Goal: Information Seeking & Learning: Understand process/instructions

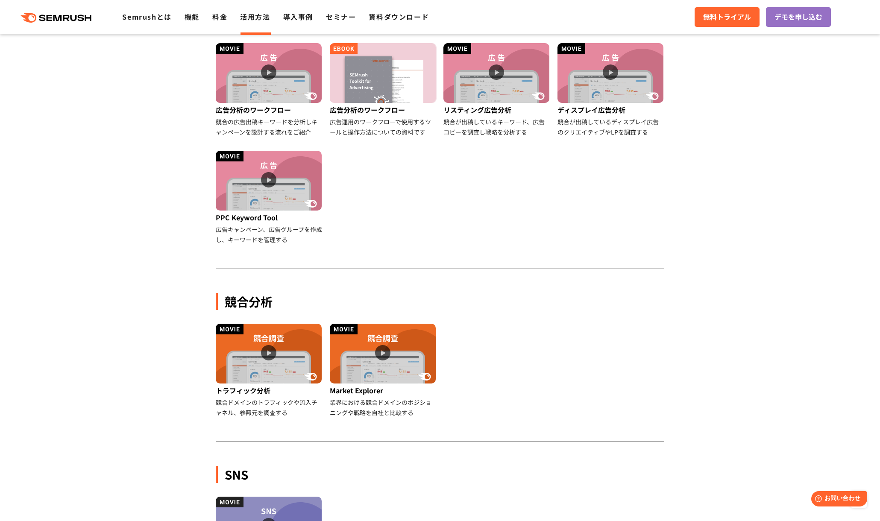
click at [505, 231] on ul "広告分析のワークフロー 競合の広告出稿キーワードを分析しキャンペーンを設計する流れをご紹介 広告分析のワークフロー 広告運用のワークフローで使用するツールと操…" at bounding box center [439, 150] width 455 height 215
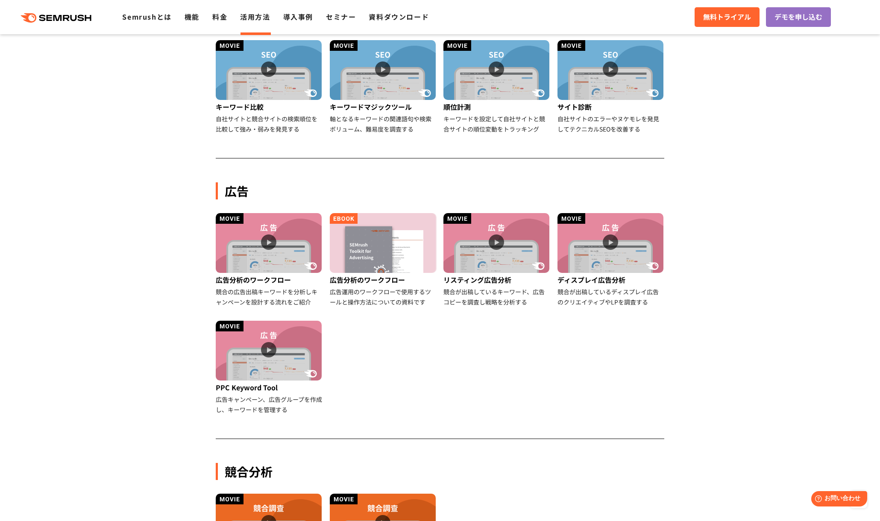
scroll to position [342, 0]
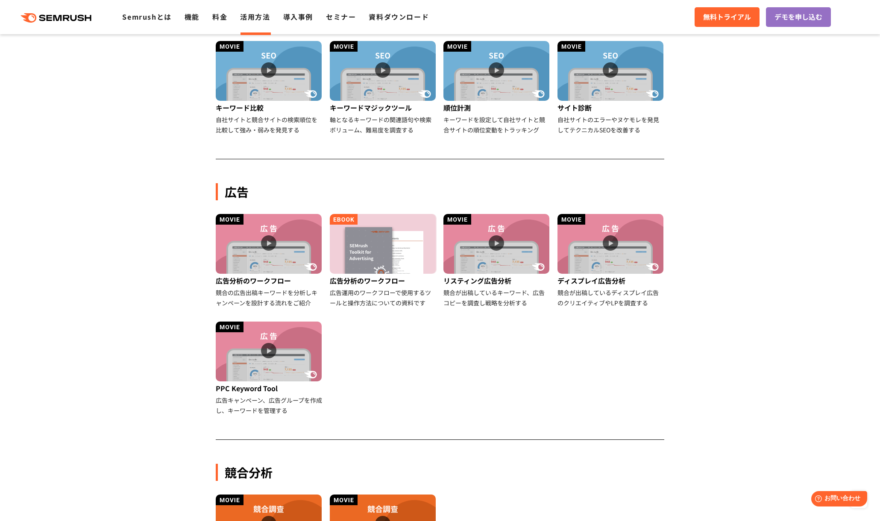
click at [248, 20] on link "活用方法" at bounding box center [255, 17] width 30 height 10
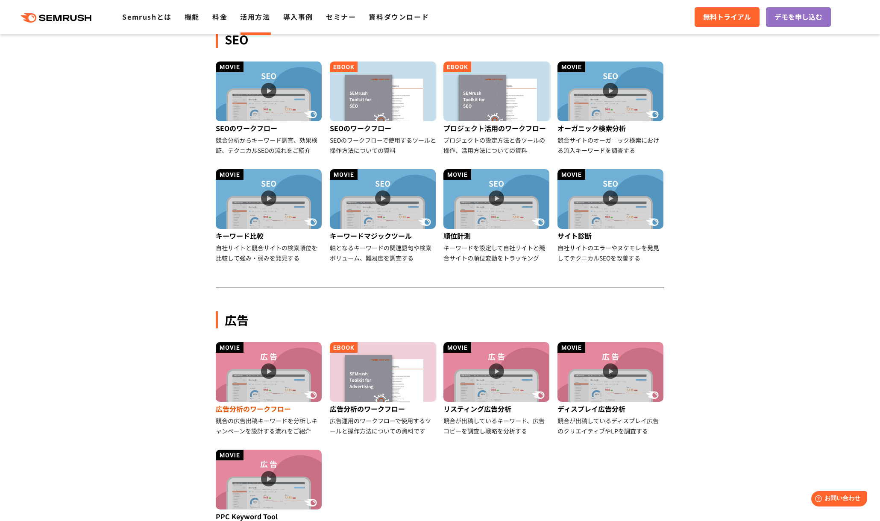
click at [266, 369] on img at bounding box center [269, 372] width 106 height 60
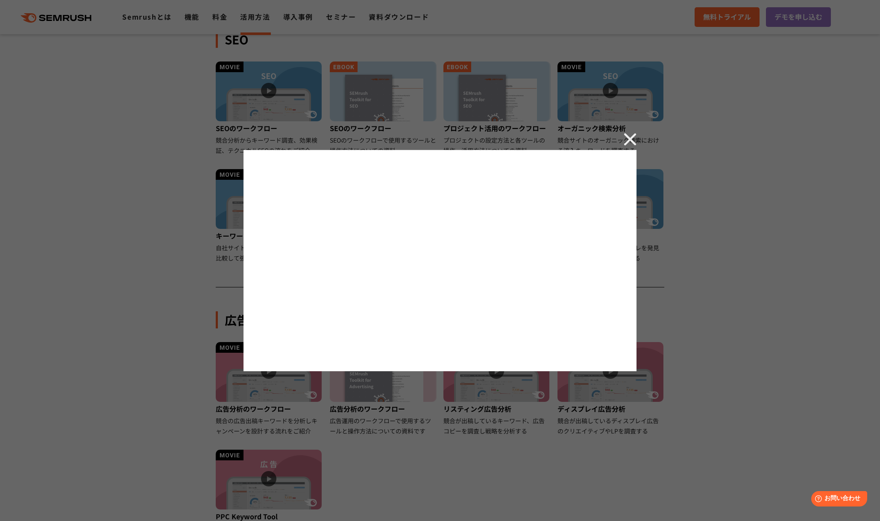
click at [633, 137] on img at bounding box center [630, 139] width 13 height 13
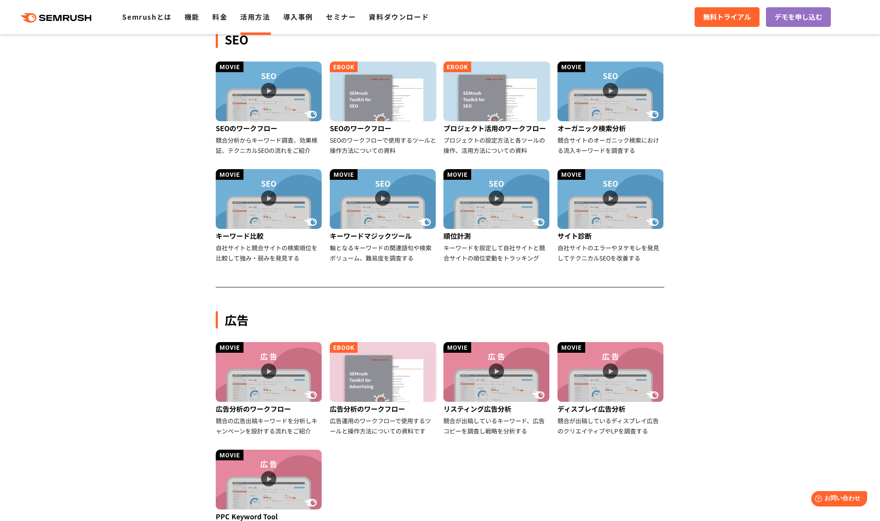
click at [661, 295] on div "広告 広告分析のワークフロー 競合の広告出稿キーワードを分析しキャンペーンを設計する流れをご紹介 広告分析のワークフロー 広告運用のワークフローで使用するツー…" at bounding box center [440, 415] width 448 height 304
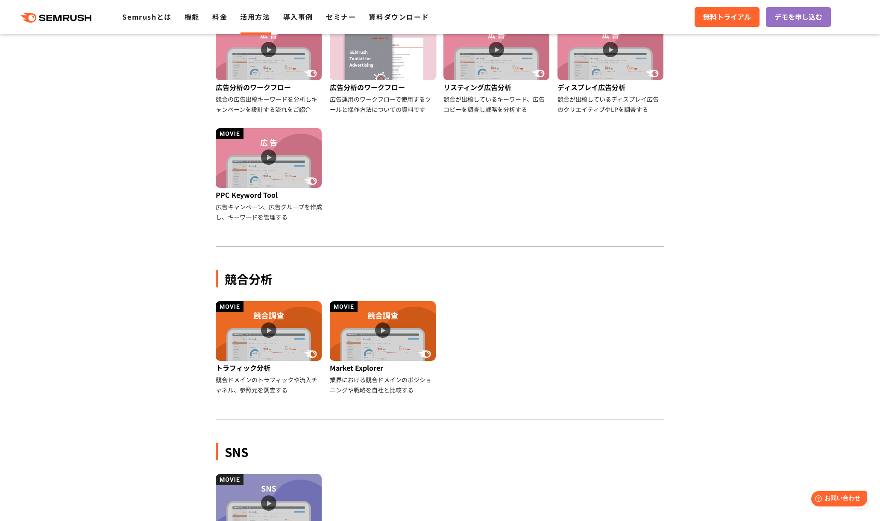
scroll to position [683, 0]
